Goal: Subscribe to service/newsletter

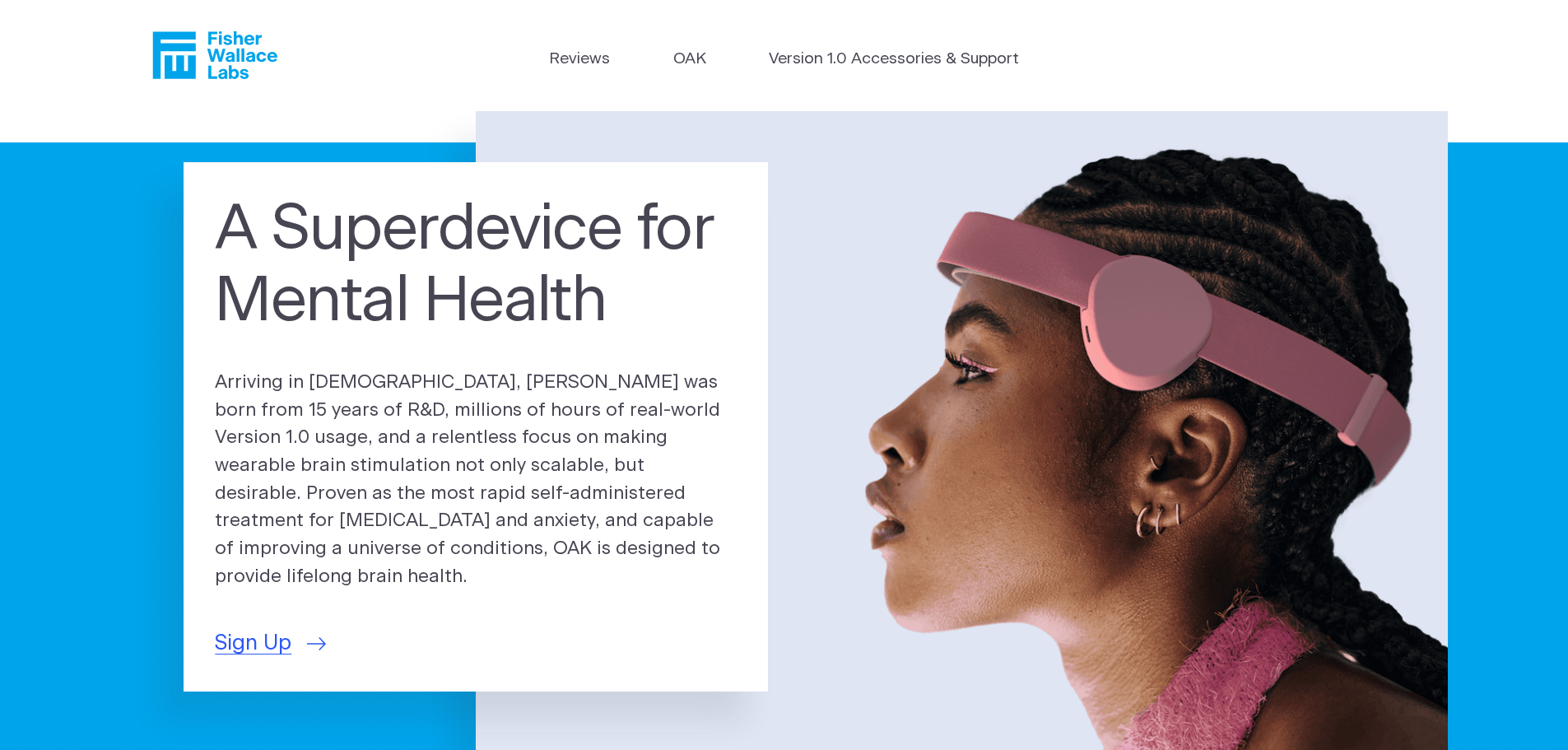
drag, startPoint x: 134, startPoint y: 512, endPoint x: 78, endPoint y: 183, distance: 333.7
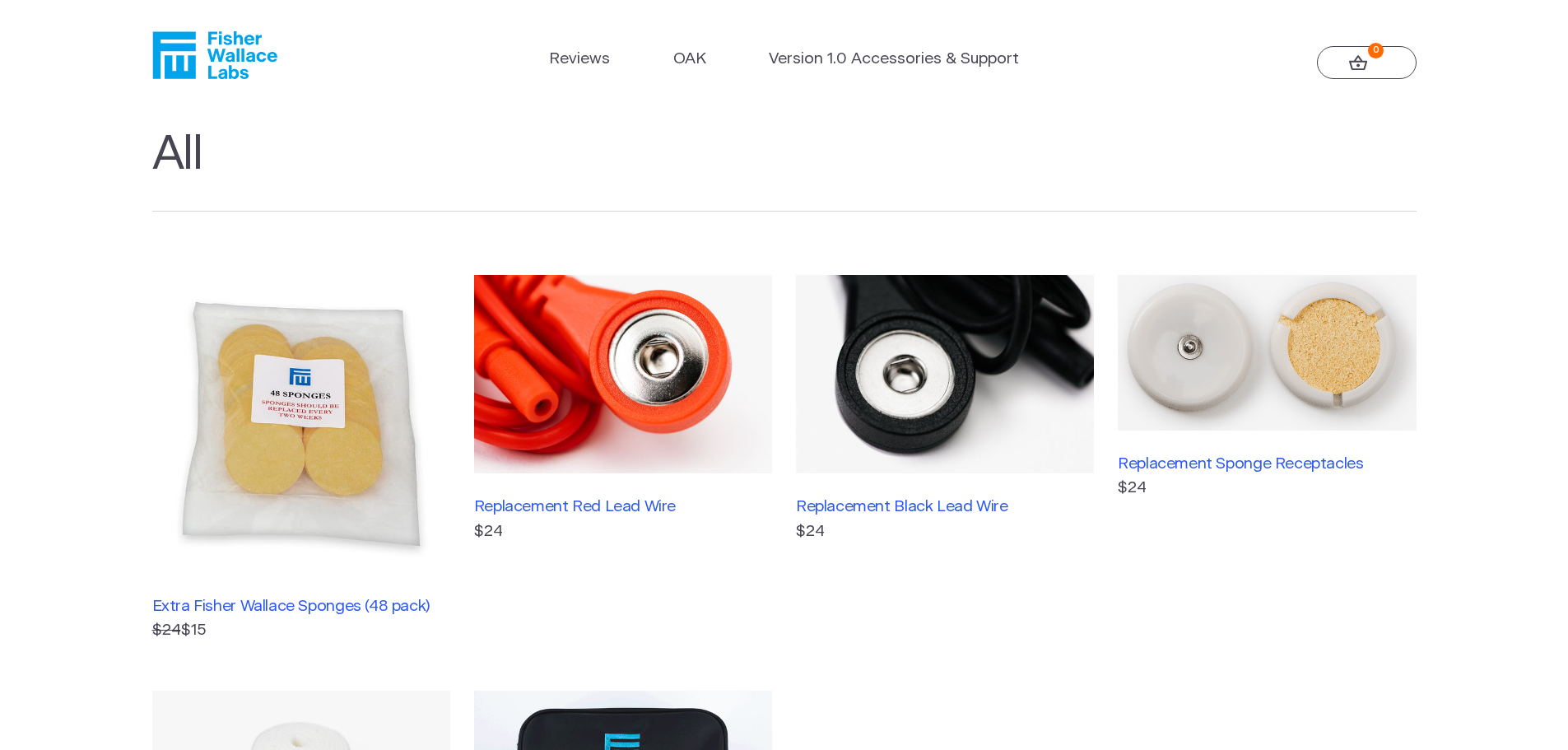
click at [177, 145] on h1 "All" at bounding box center [784, 169] width 1264 height 86
click at [236, 52] on icon "Fisher Wallace" at bounding box center [215, 55] width 125 height 48
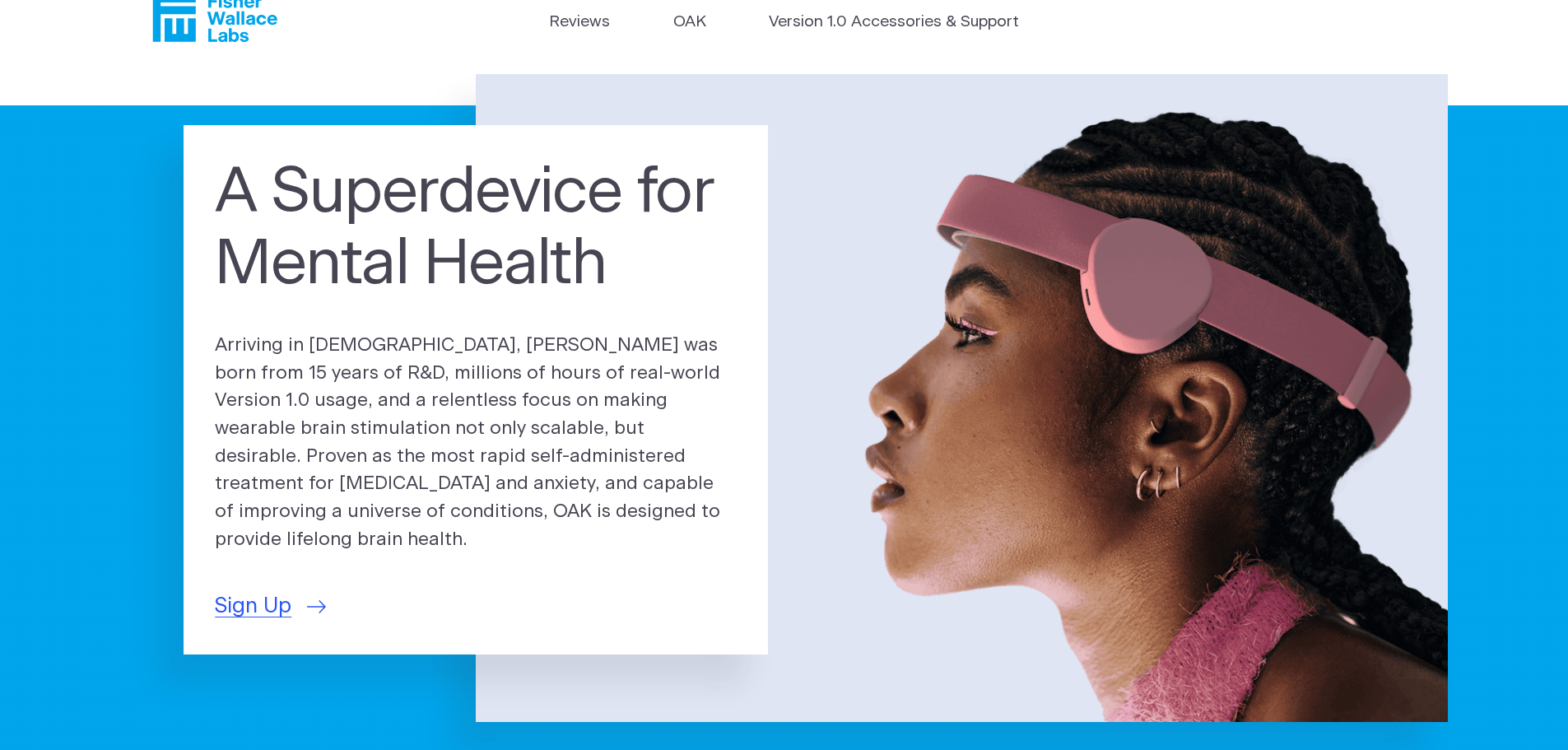
scroll to position [247, 0]
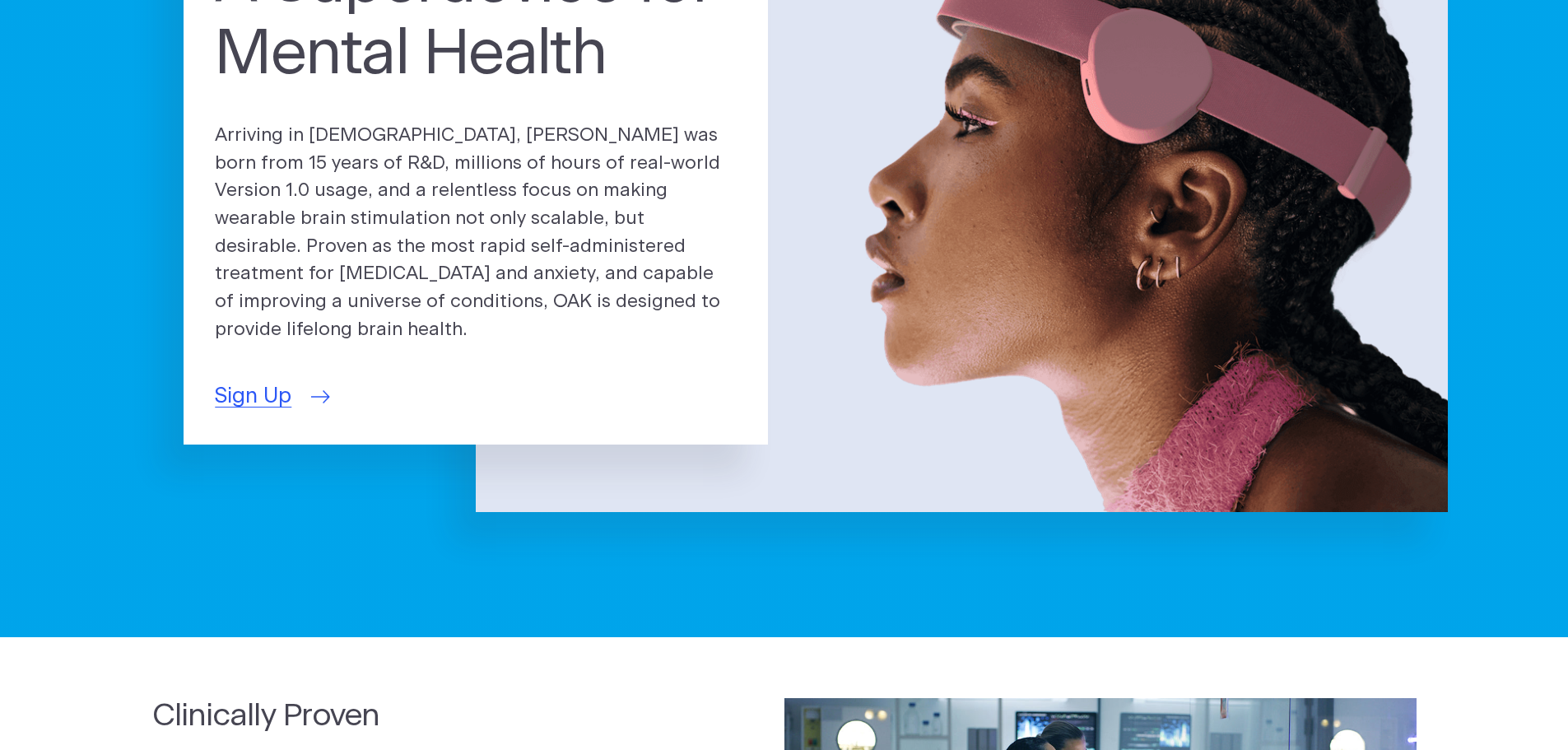
click at [254, 389] on span "Sign Up" at bounding box center [253, 396] width 76 height 32
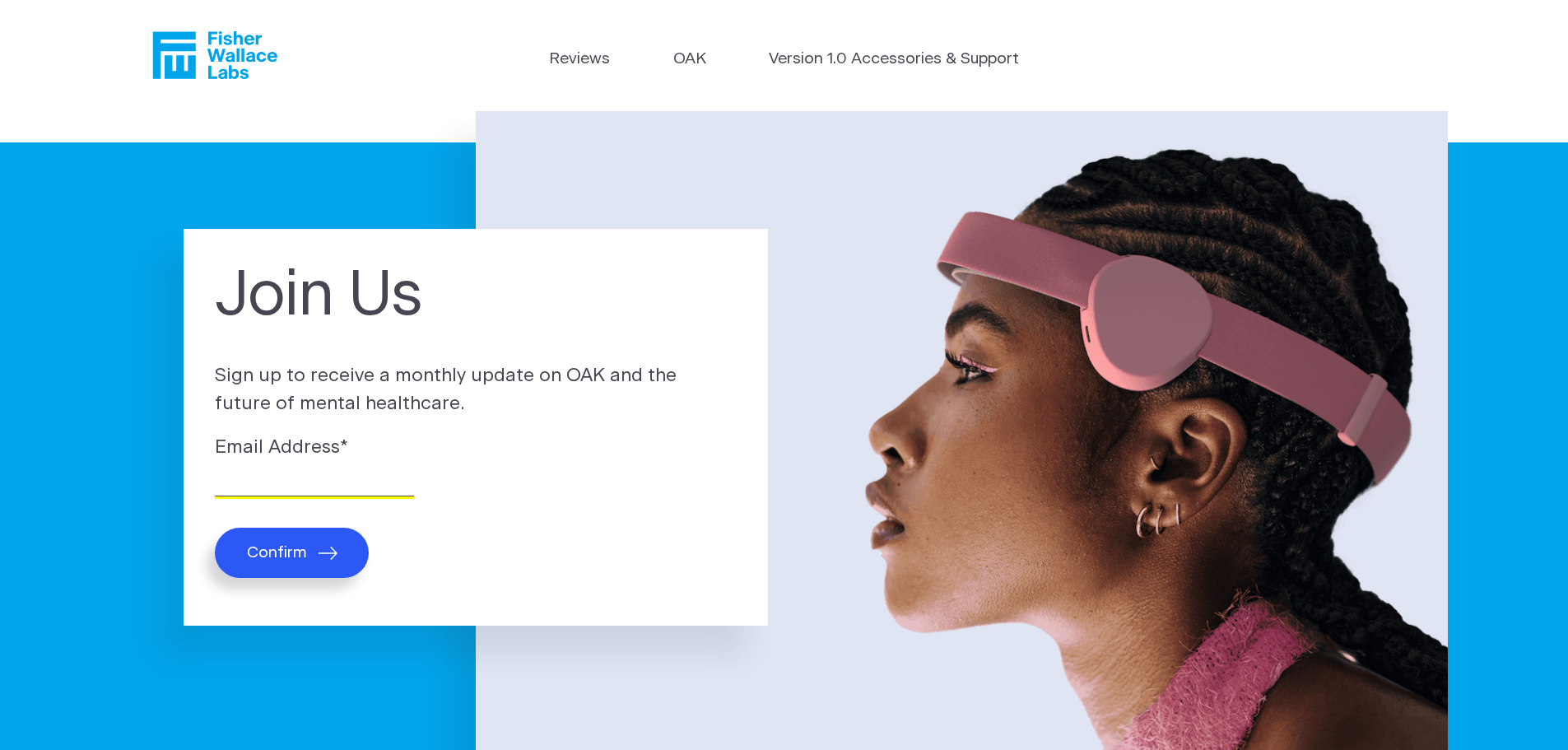
click at [257, 491] on input "Email Address *" at bounding box center [315, 483] width 199 height 25
type input "Veldhoenc@googlemail.com"
click at [318, 549] on icon "submit" at bounding box center [328, 552] width 19 height 13
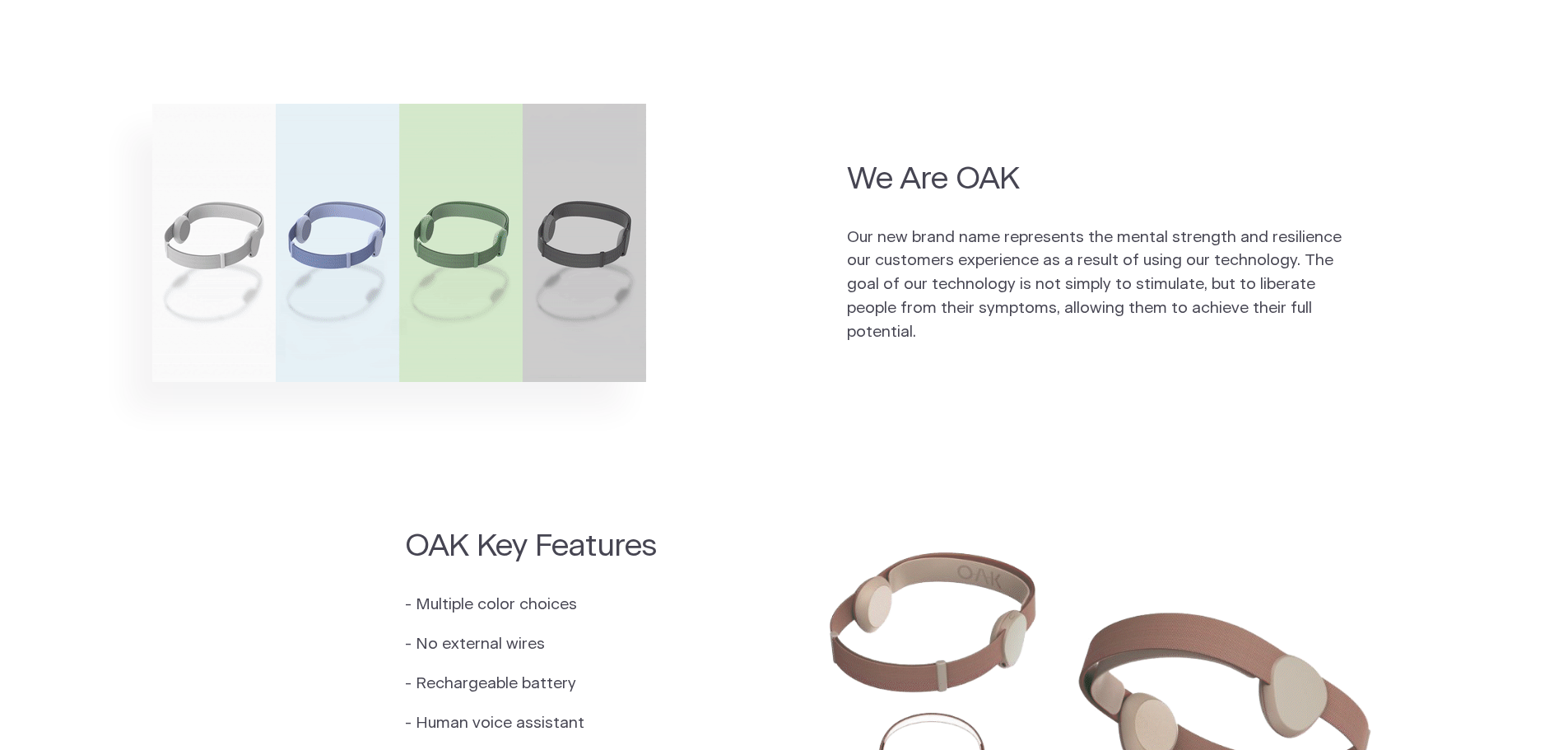
scroll to position [1150, 0]
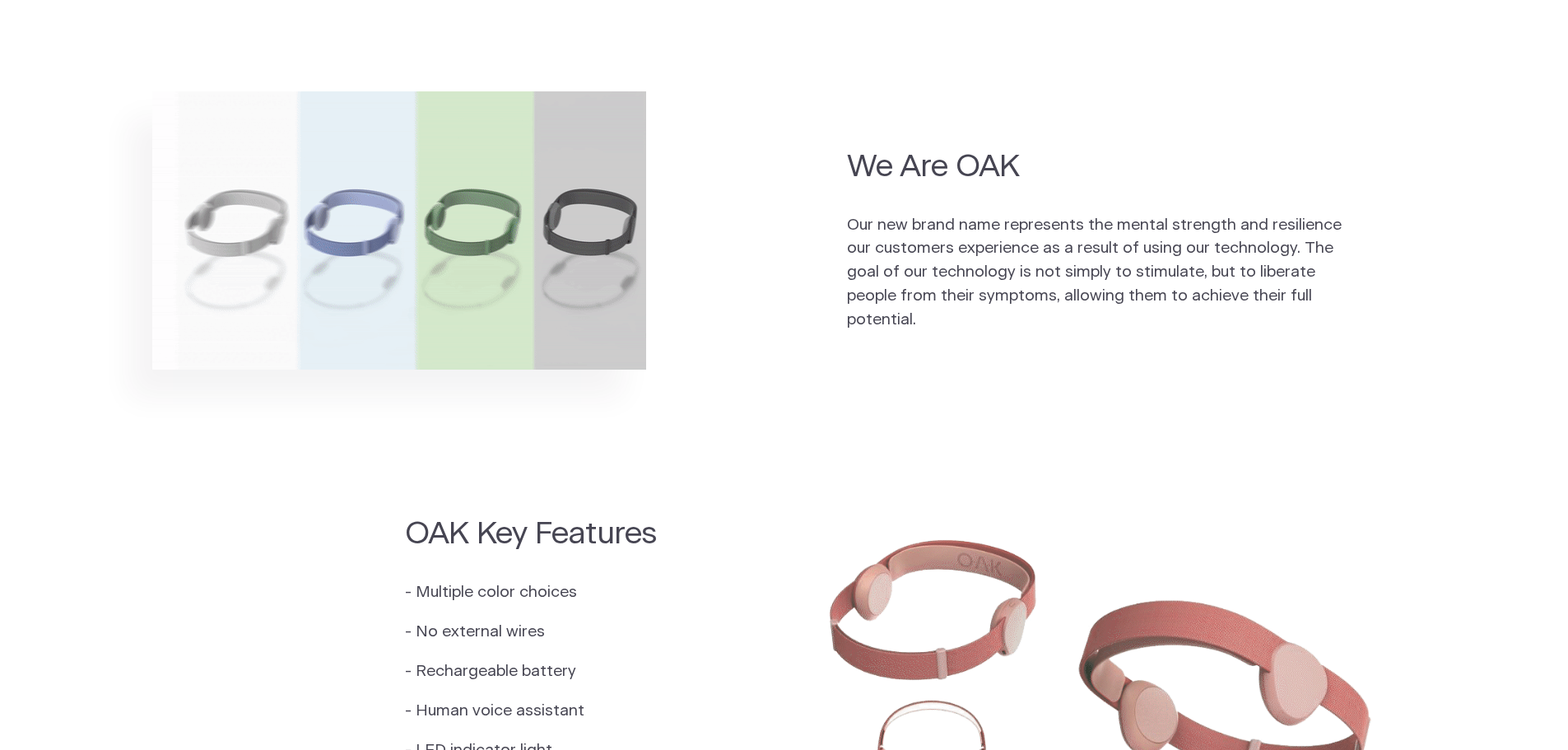
drag, startPoint x: 828, startPoint y: 299, endPoint x: 834, endPoint y: 335, distance: 36.5
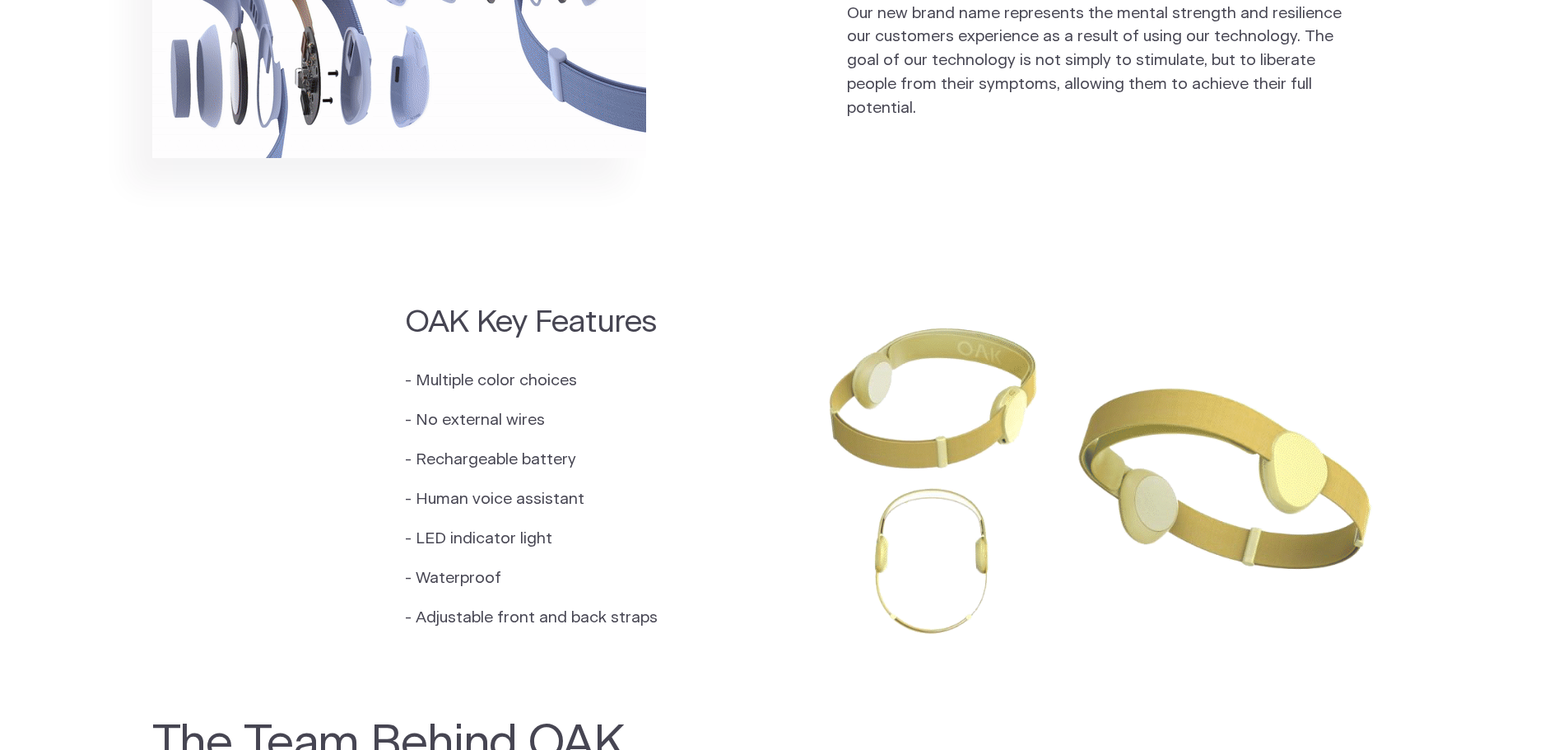
drag, startPoint x: 713, startPoint y: 393, endPoint x: 678, endPoint y: 434, distance: 53.9
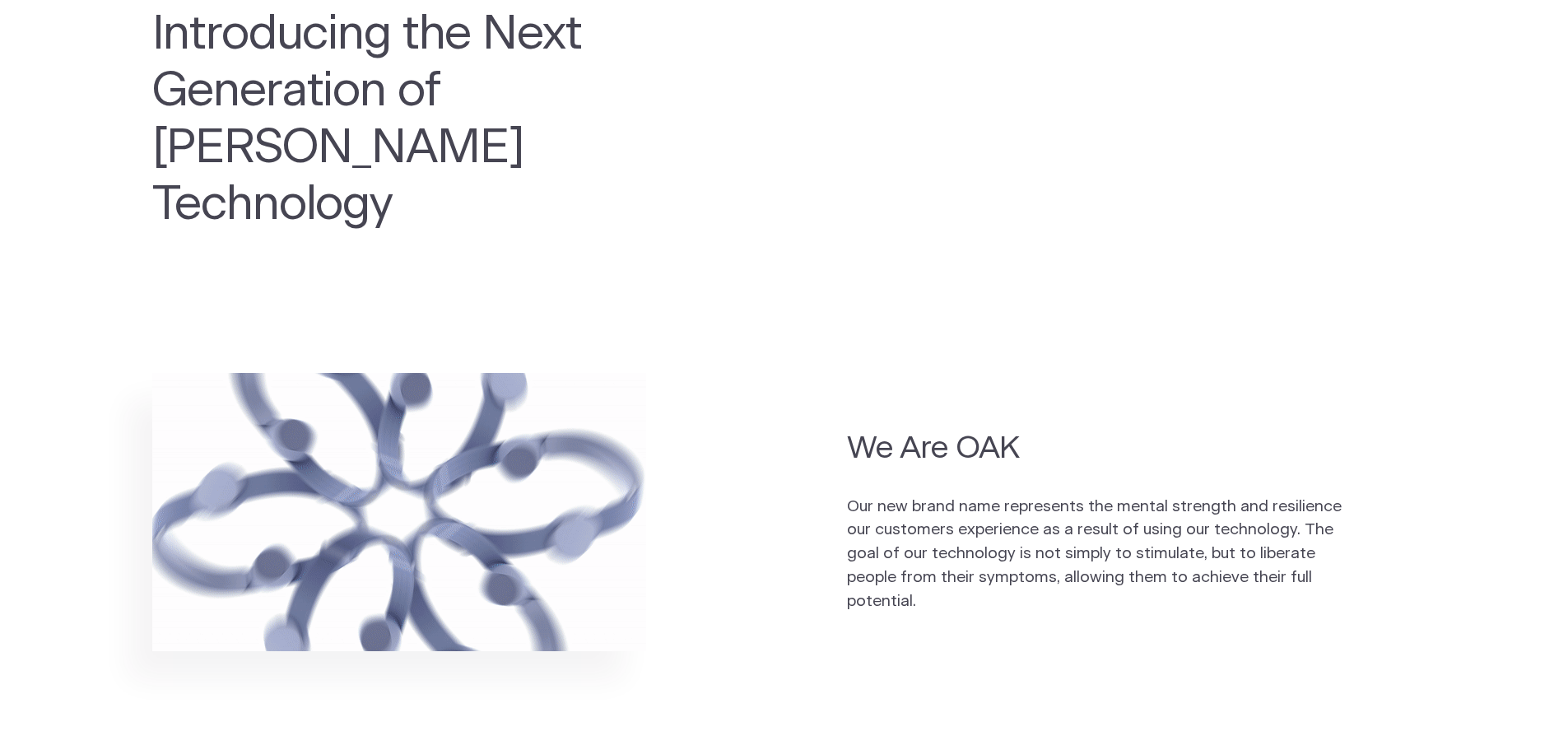
scroll to position [905, 0]
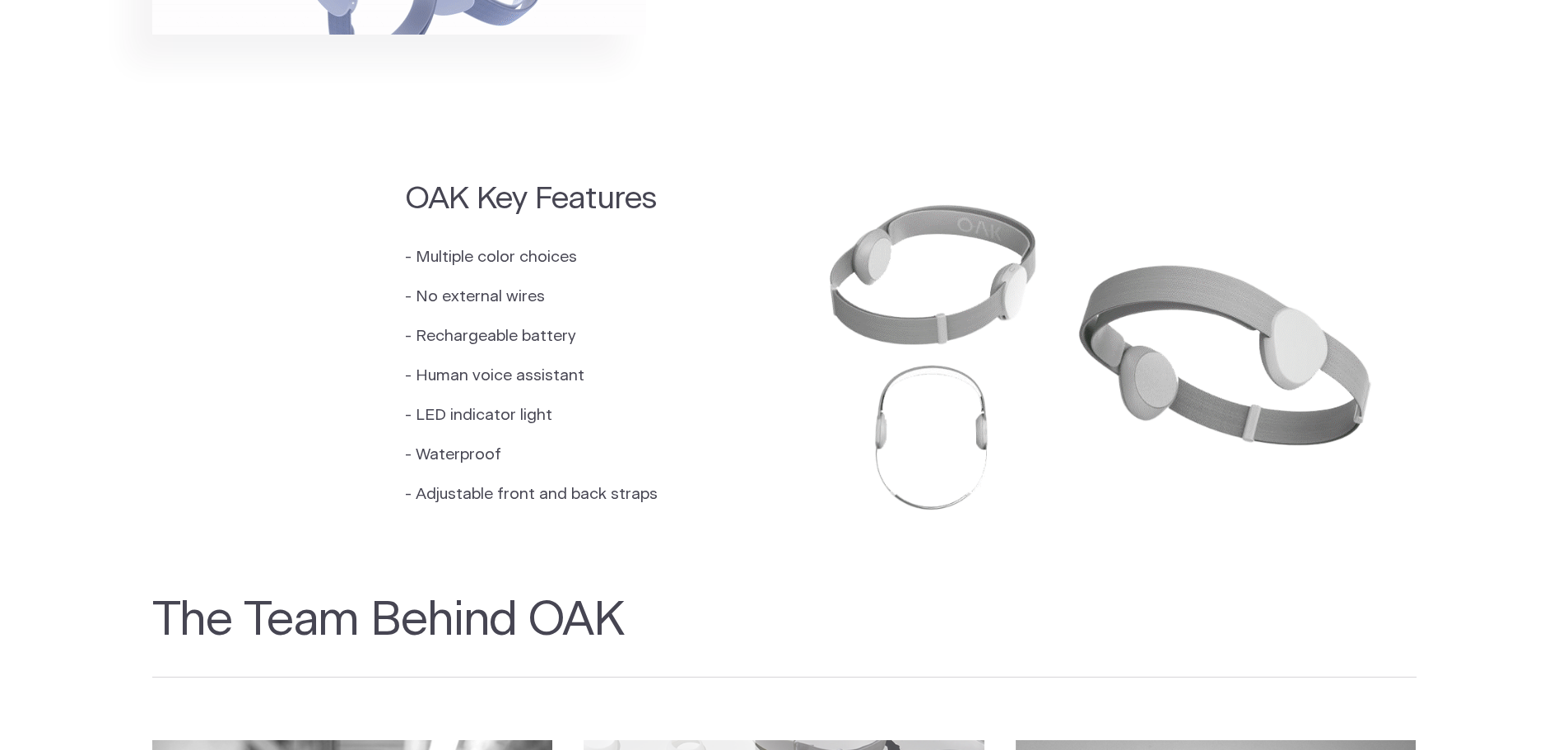
drag, startPoint x: 351, startPoint y: 397, endPoint x: 353, endPoint y: 430, distance: 33.1
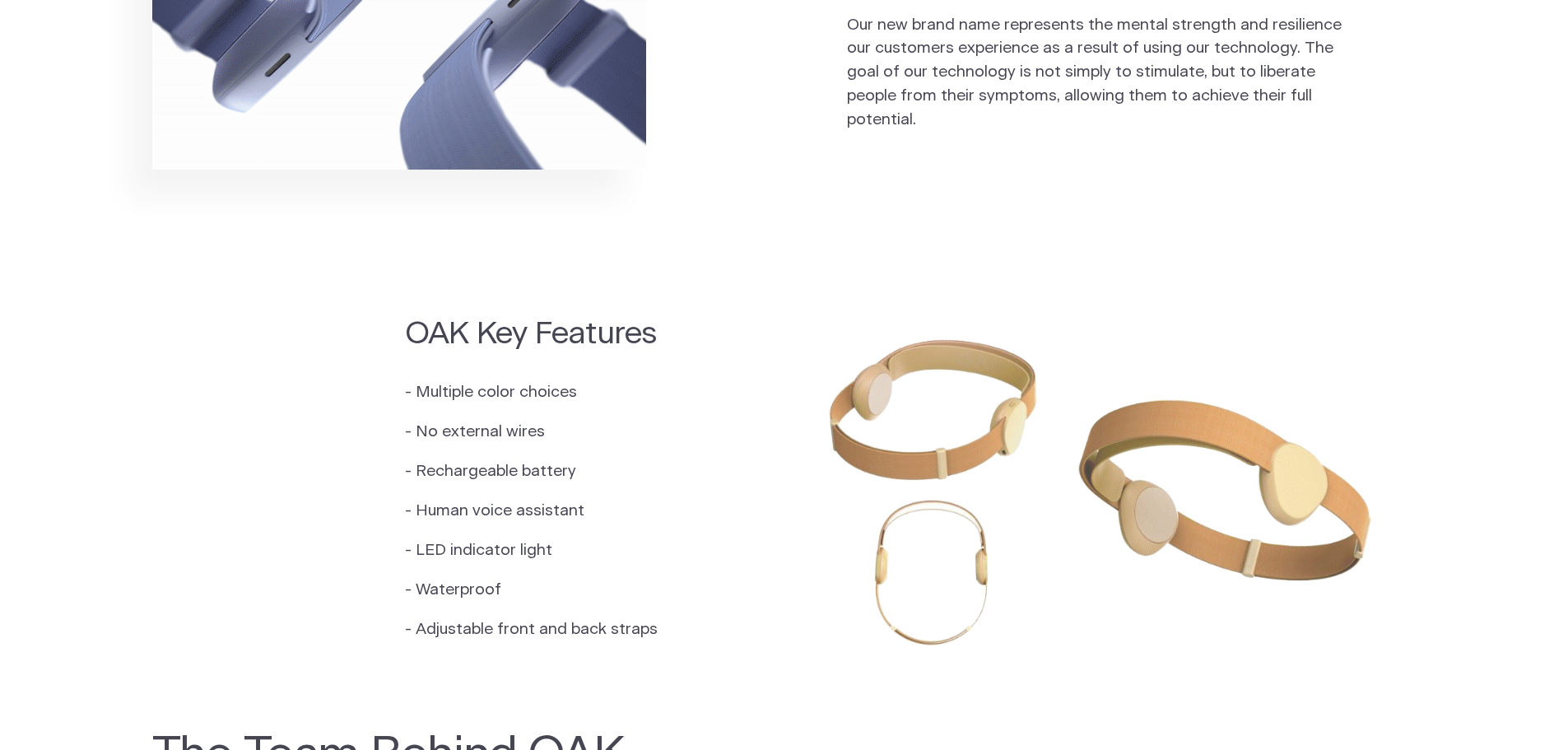
scroll to position [1338, 0]
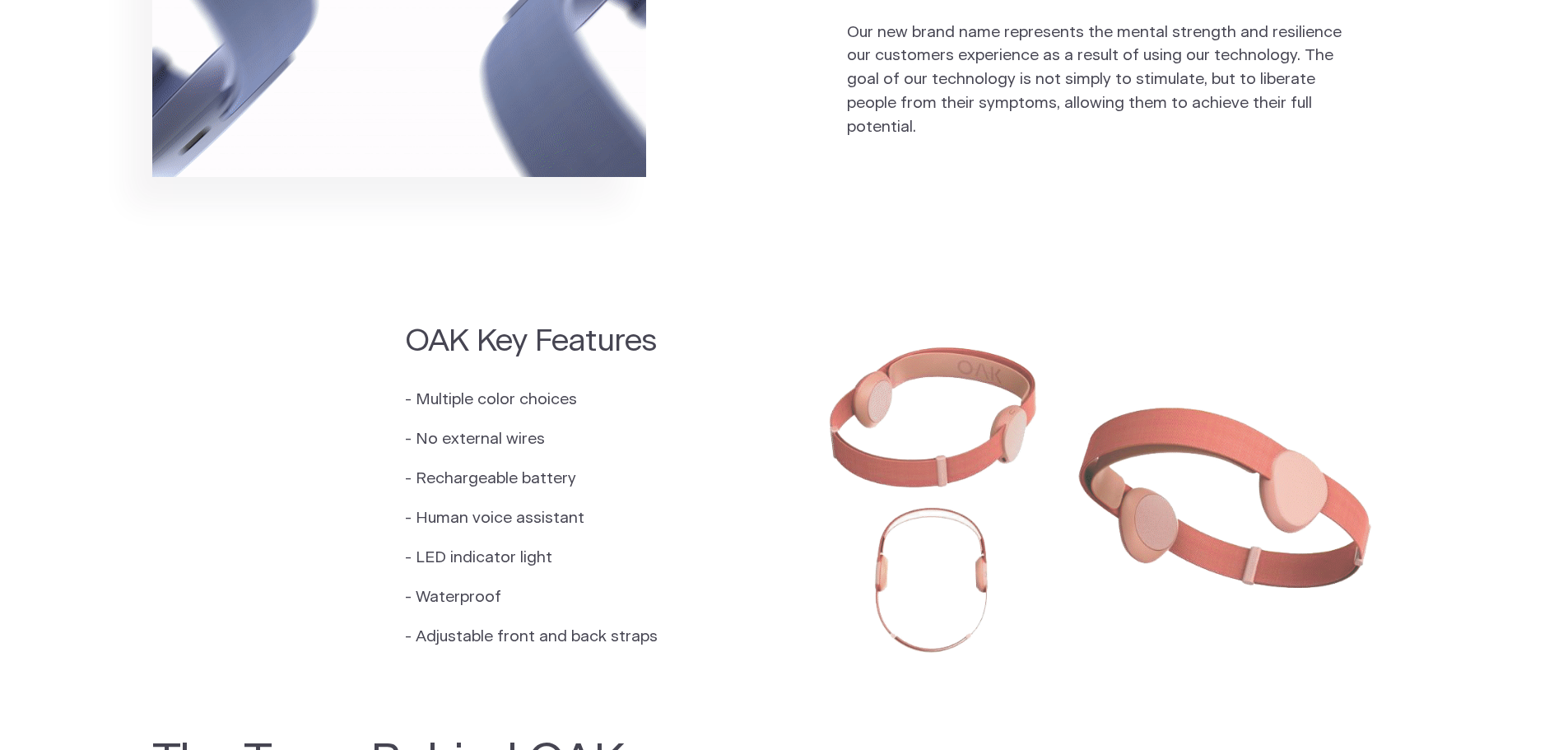
drag, startPoint x: 358, startPoint y: 421, endPoint x: 382, endPoint y: 390, distance: 39.2
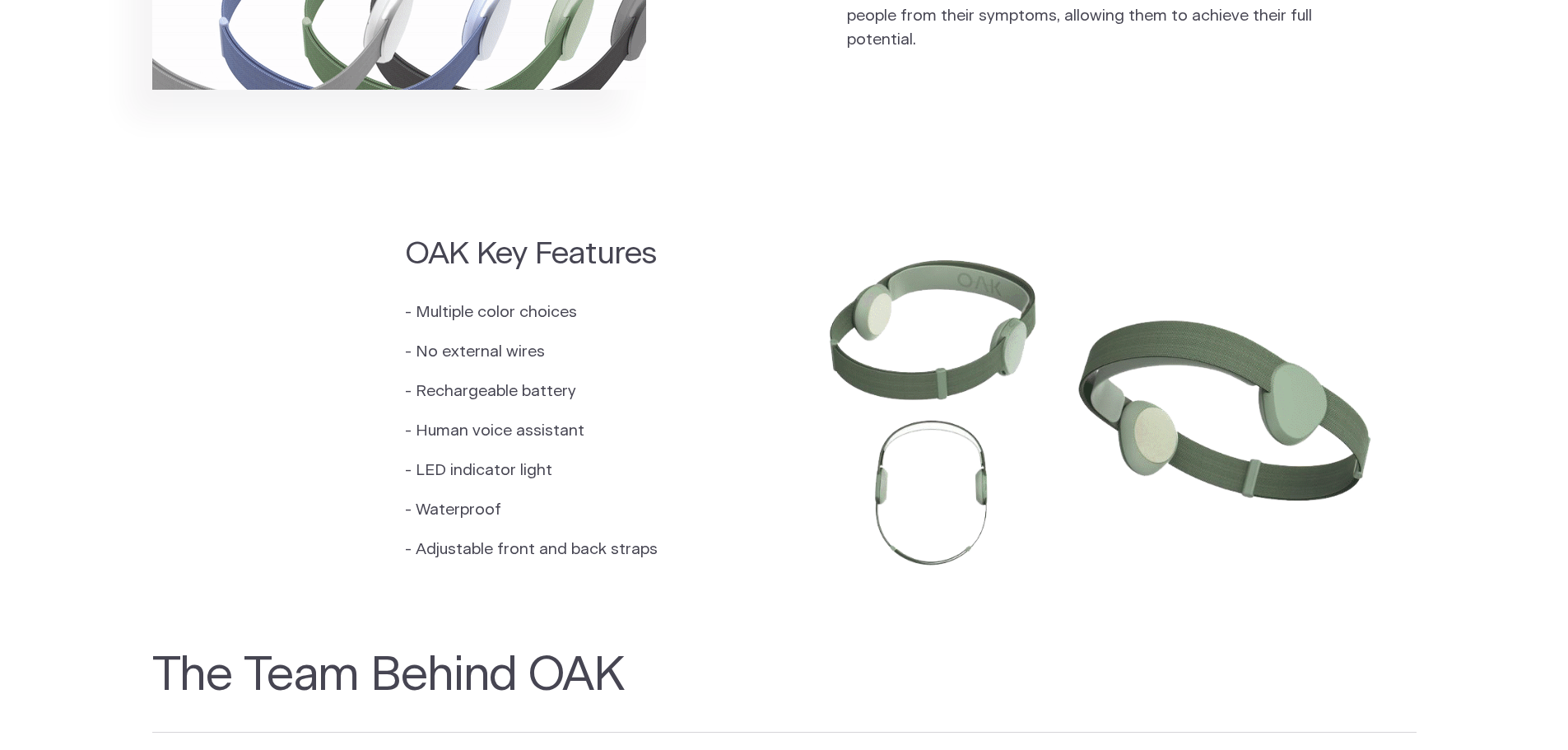
drag, startPoint x: 382, startPoint y: 390, endPoint x: 376, endPoint y: 419, distance: 29.6
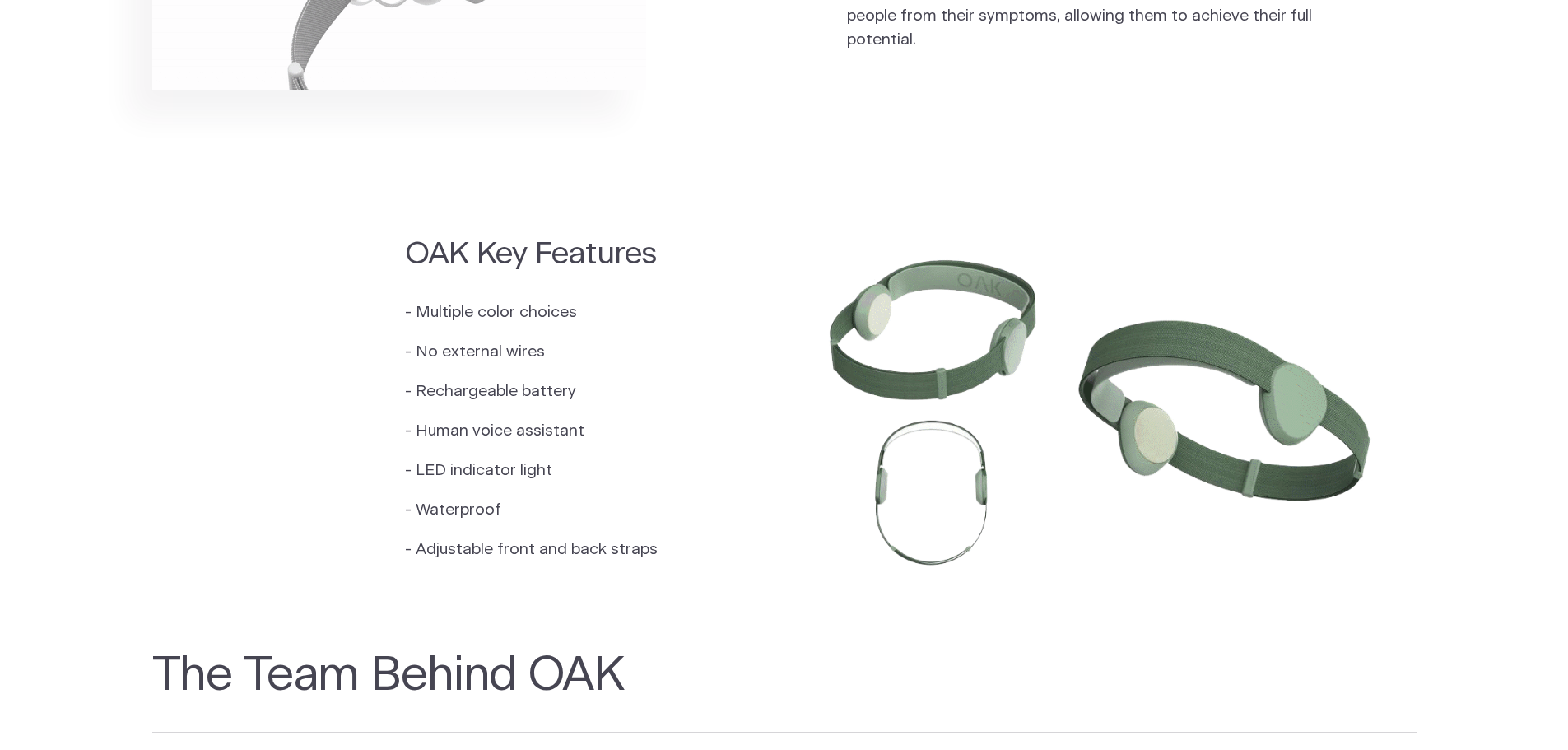
scroll to position [1431, 0]
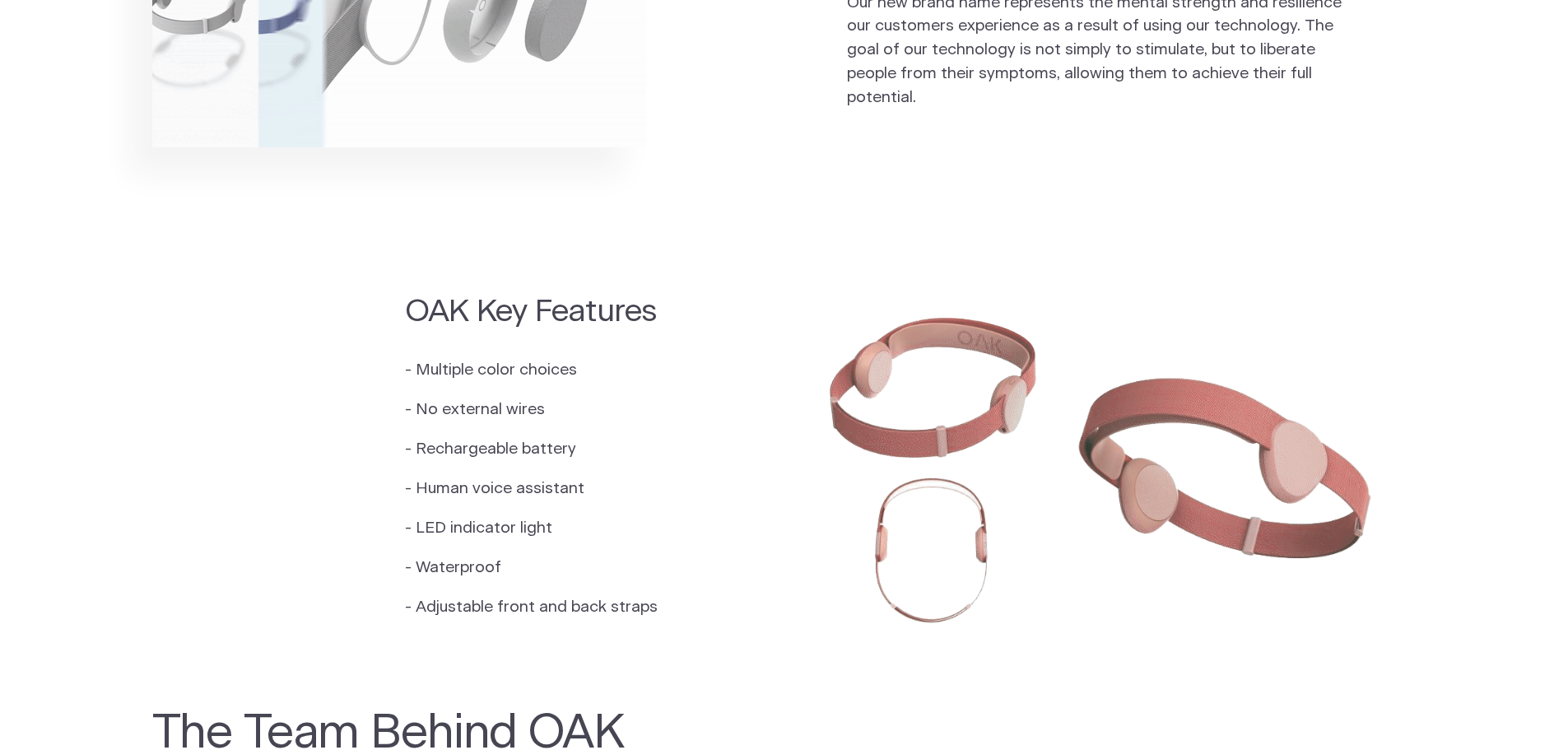
drag, startPoint x: 327, startPoint y: 422, endPoint x: 329, endPoint y: 364, distance: 58.0
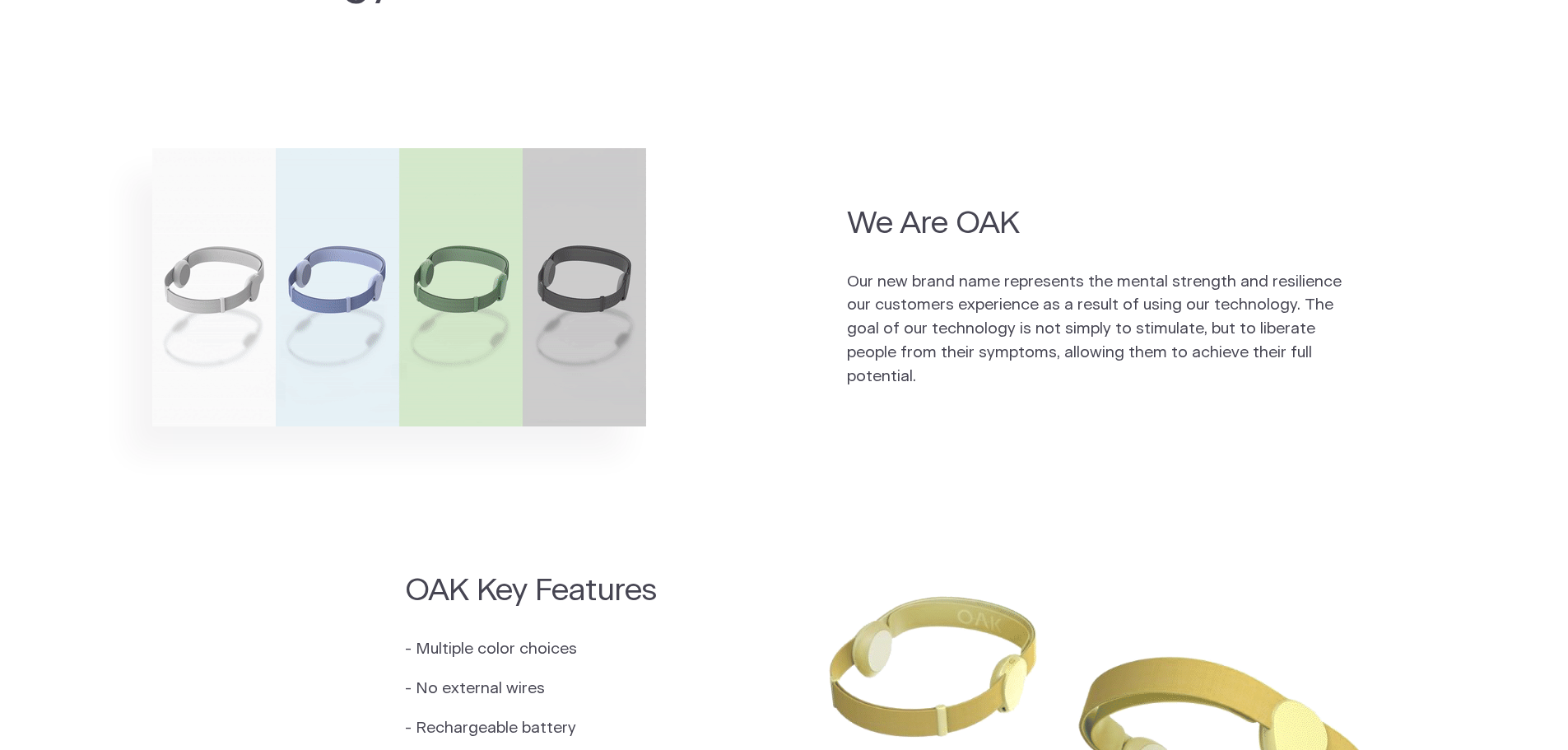
scroll to position [0, 0]
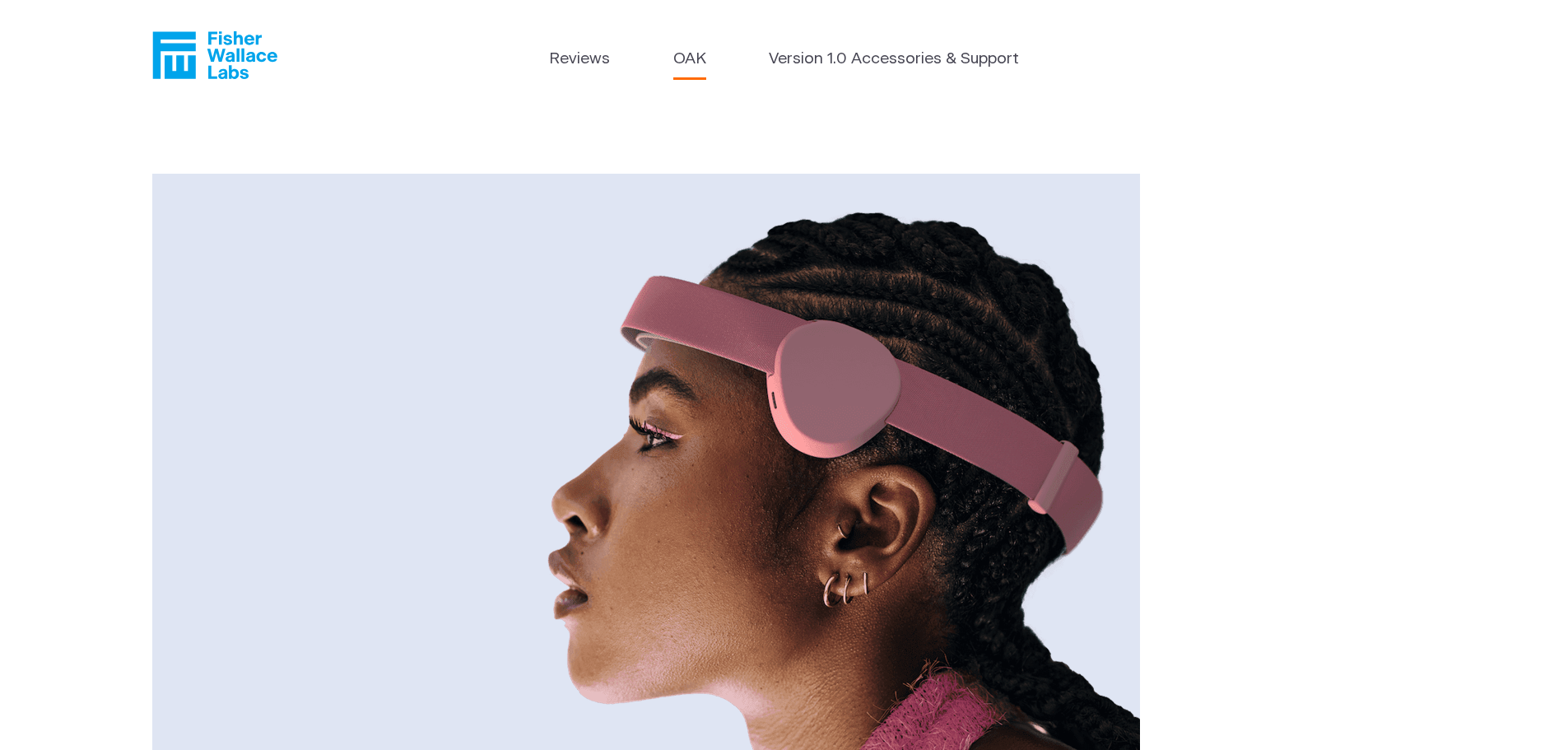
drag, startPoint x: 350, startPoint y: 556, endPoint x: 253, endPoint y: 252, distance: 319.1
drag, startPoint x: 738, startPoint y: 560, endPoint x: 646, endPoint y: 224, distance: 348.4
click at [872, 61] on link "Version 1.0 Accessories & Support" at bounding box center [894, 60] width 250 height 24
